Goal: Obtain resource: Download file/media

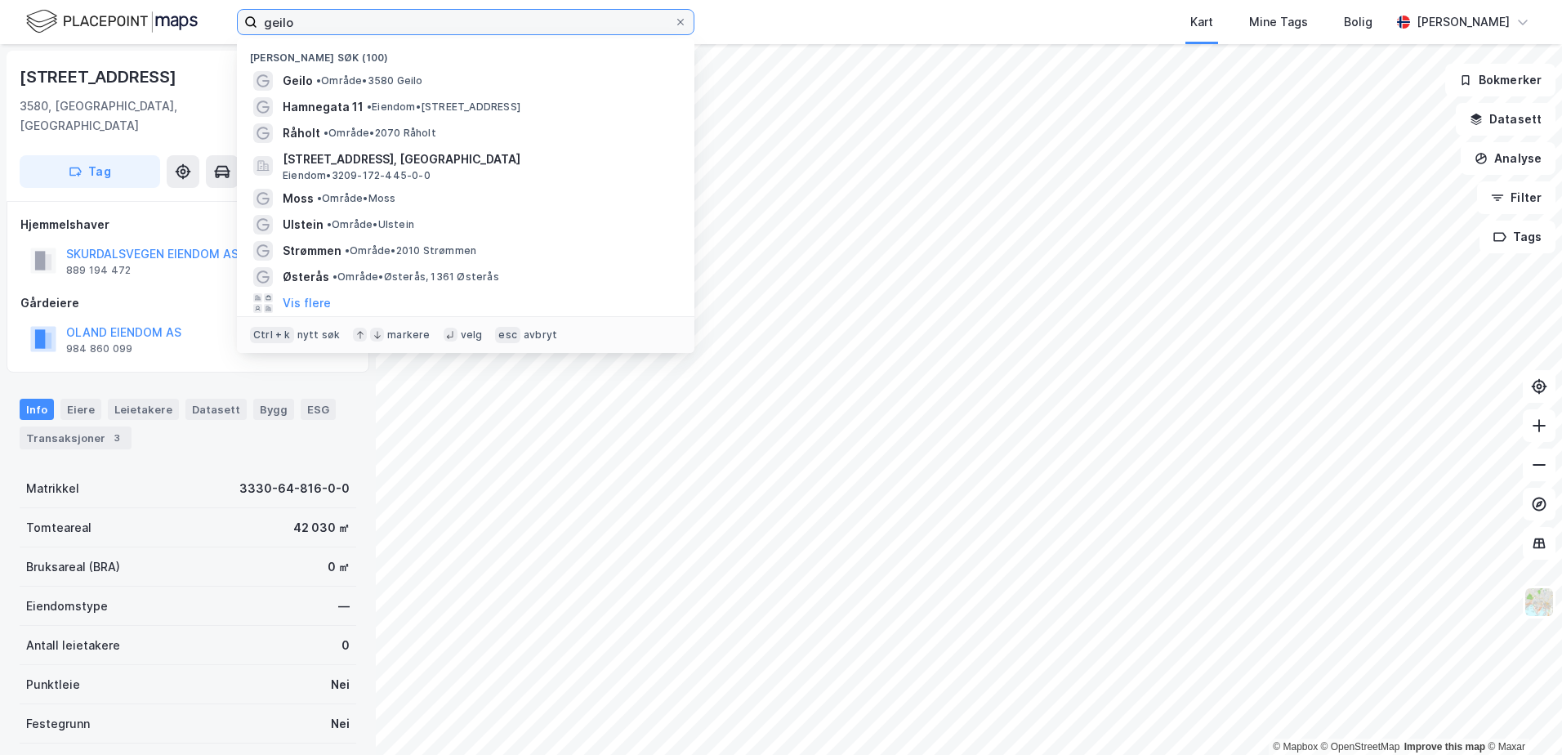
drag, startPoint x: 297, startPoint y: 23, endPoint x: 260, endPoint y: 18, distance: 37.1
click at [260, 18] on input "geilo" at bounding box center [465, 22] width 417 height 25
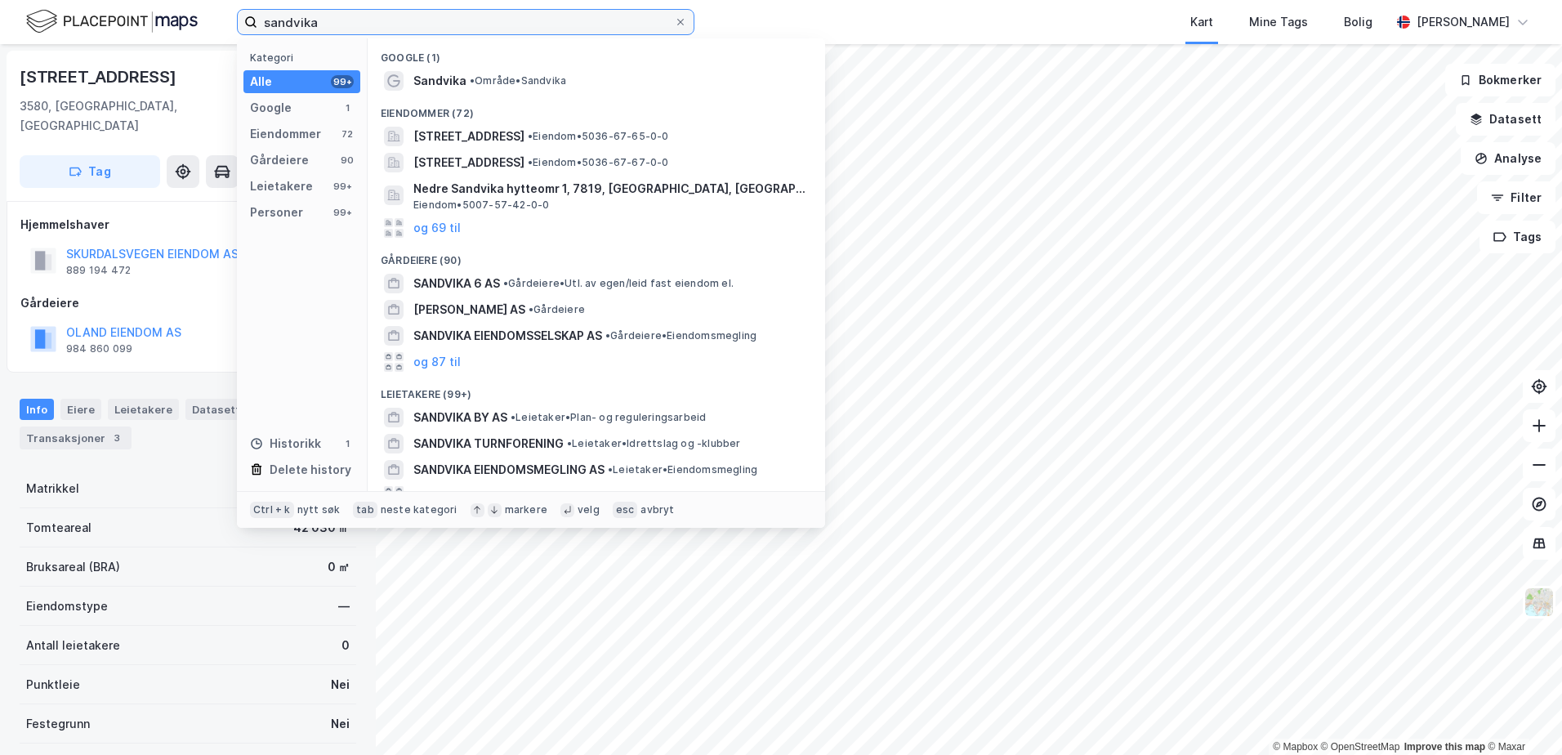
type input "sandvika"
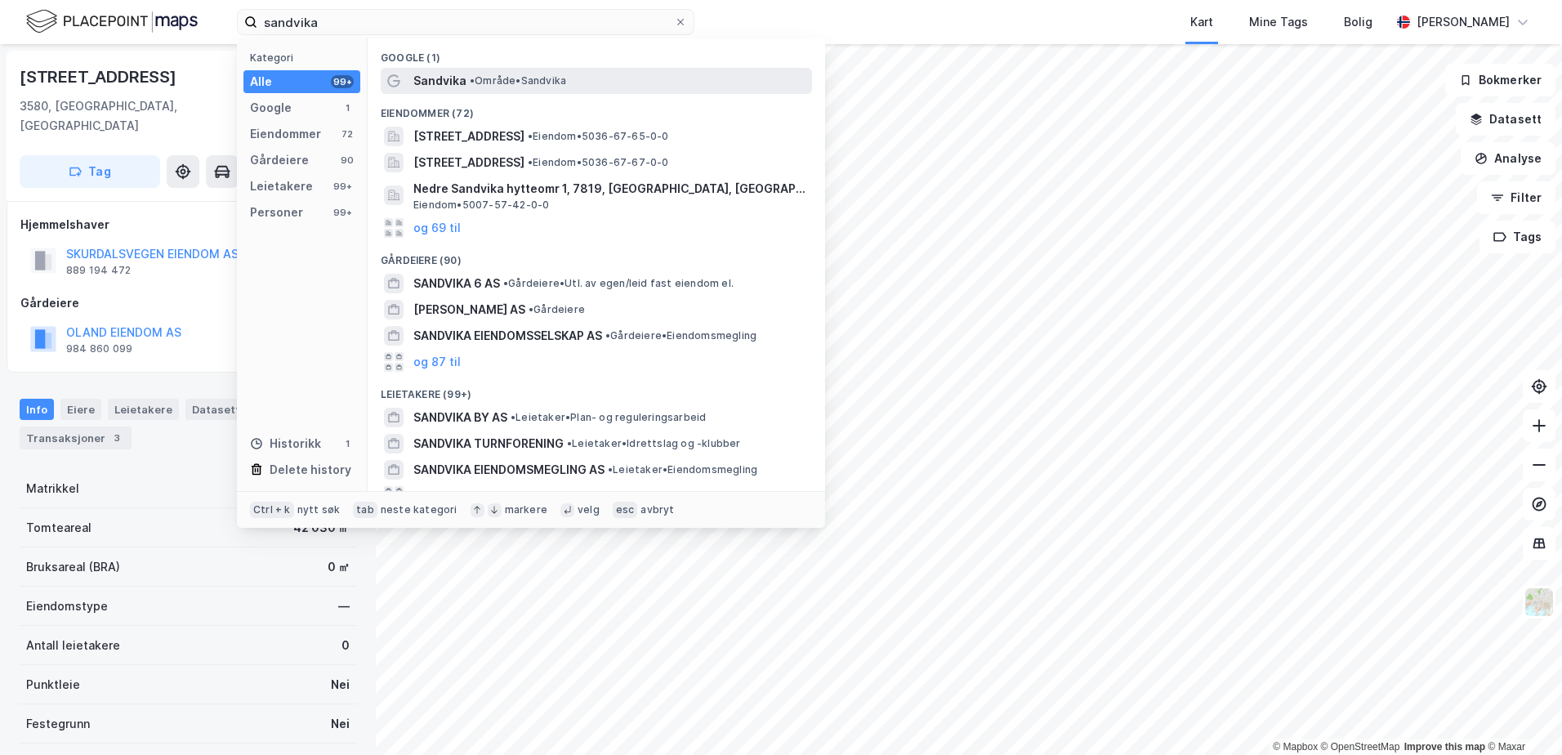
click at [437, 90] on span "Sandvika" at bounding box center [439, 81] width 53 height 20
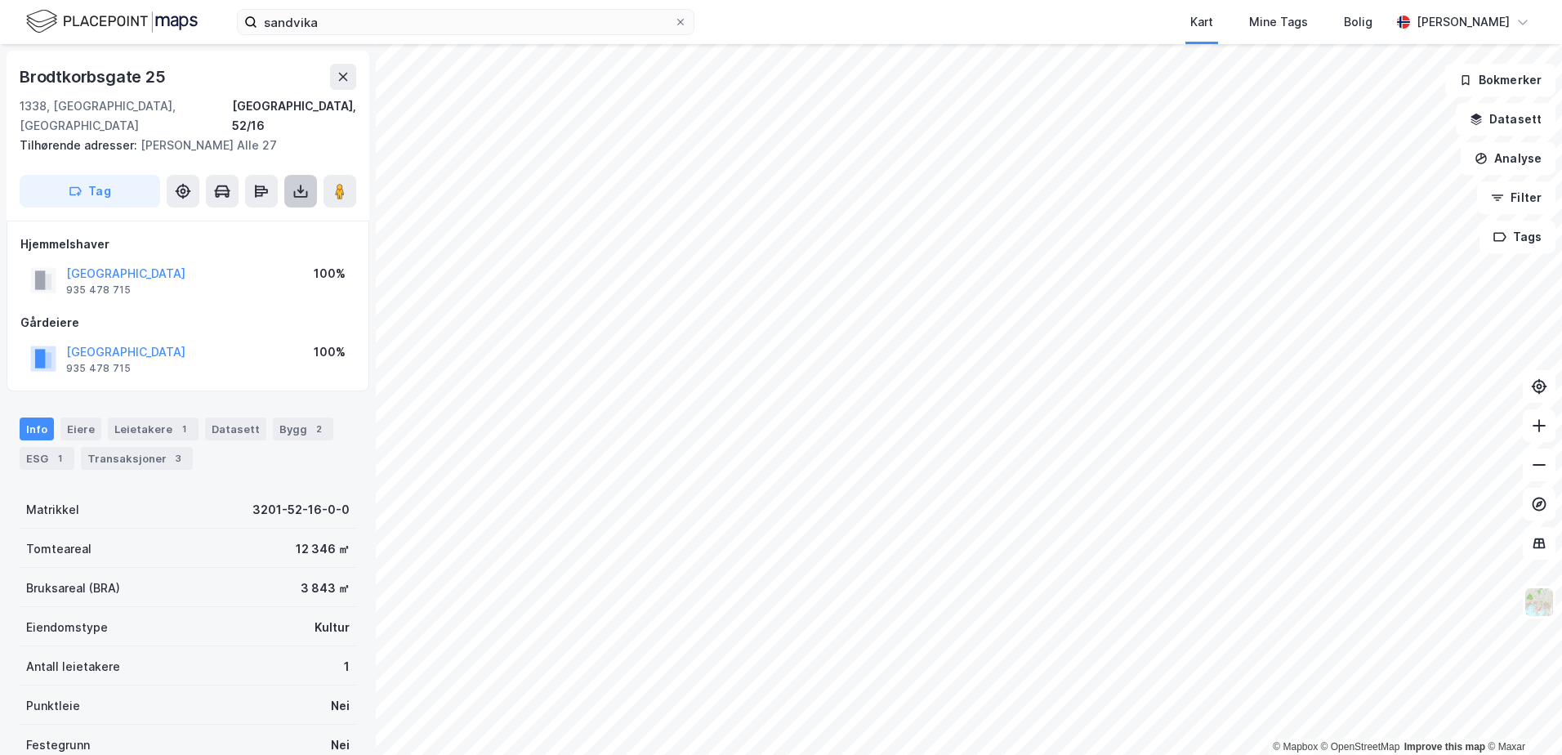
click at [297, 183] on icon at bounding box center [301, 191] width 16 height 16
click at [227, 217] on div "Last ned grunnbok" at bounding box center [219, 223] width 95 height 13
click at [1111, 26] on div "Kart Mine Tags Bolig" at bounding box center [1082, 22] width 618 height 44
